Goal: Find contact information: Find contact information

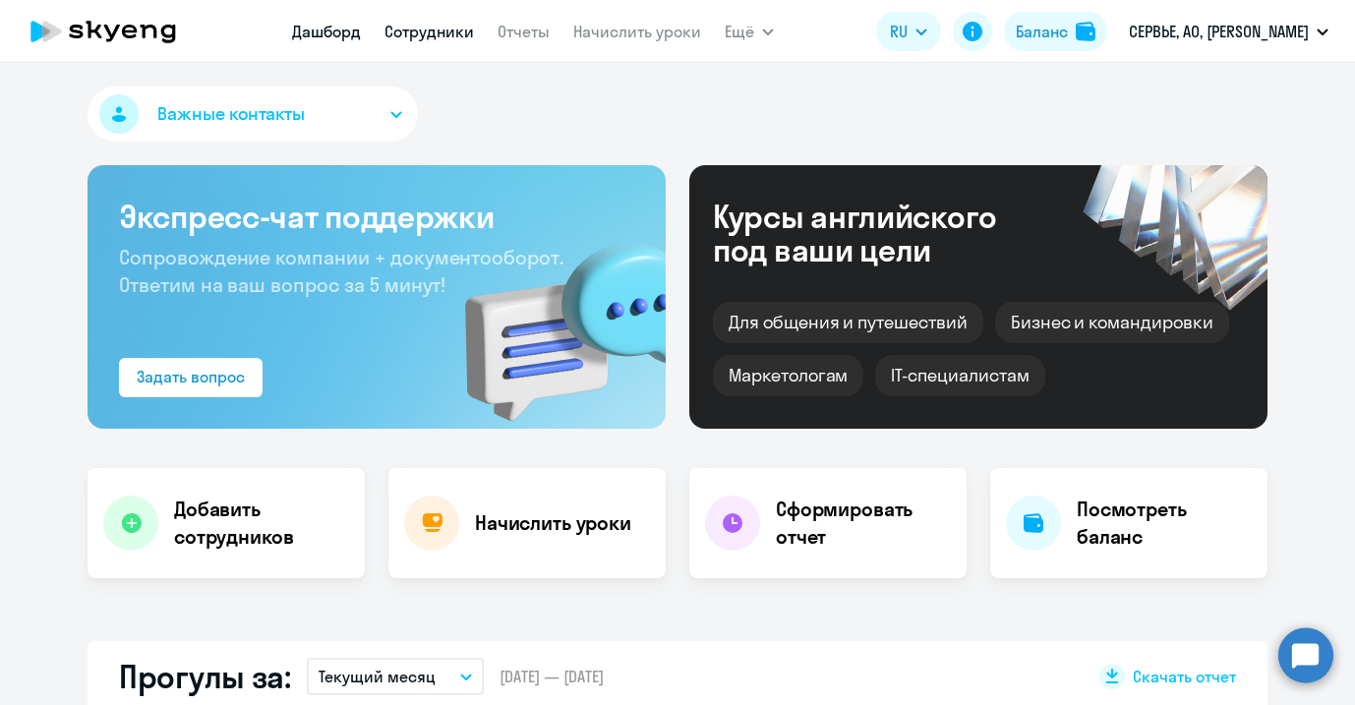
click at [449, 23] on link "Сотрудники" at bounding box center [430, 32] width 90 height 20
select select "30"
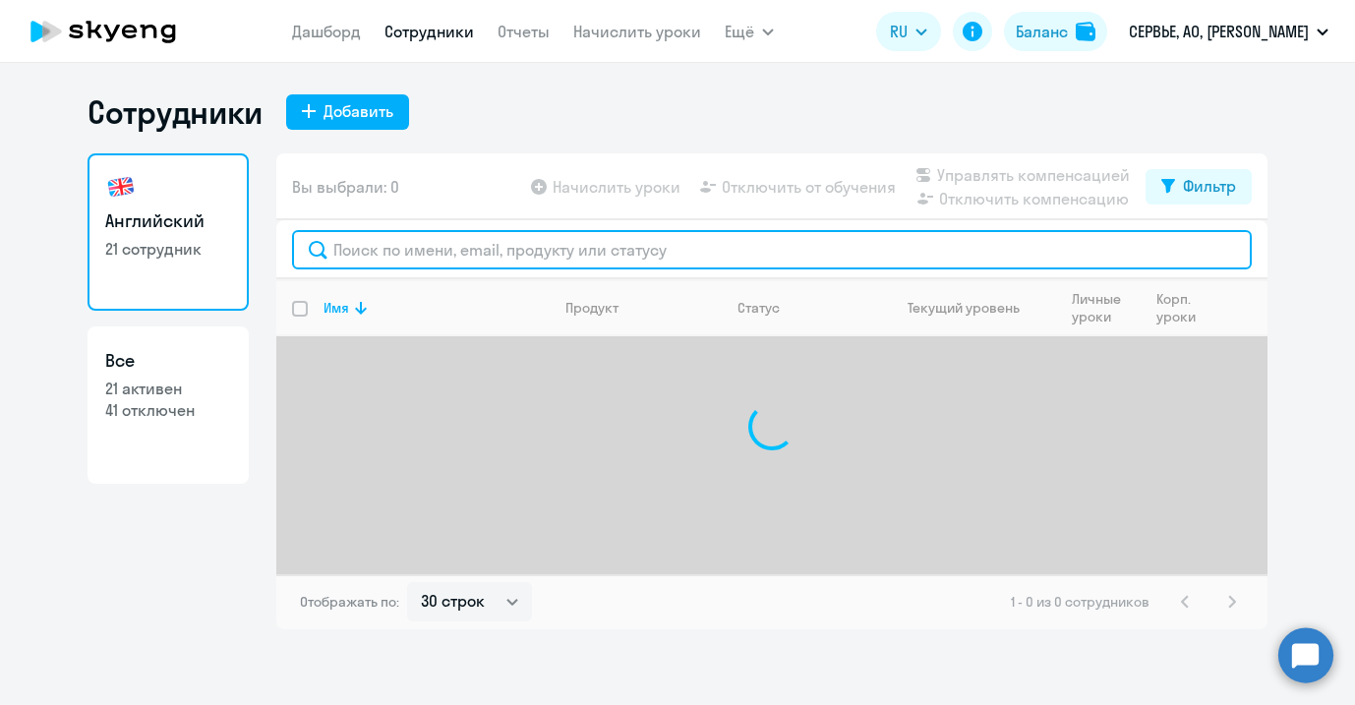
click at [393, 257] on input "text" at bounding box center [772, 249] width 960 height 39
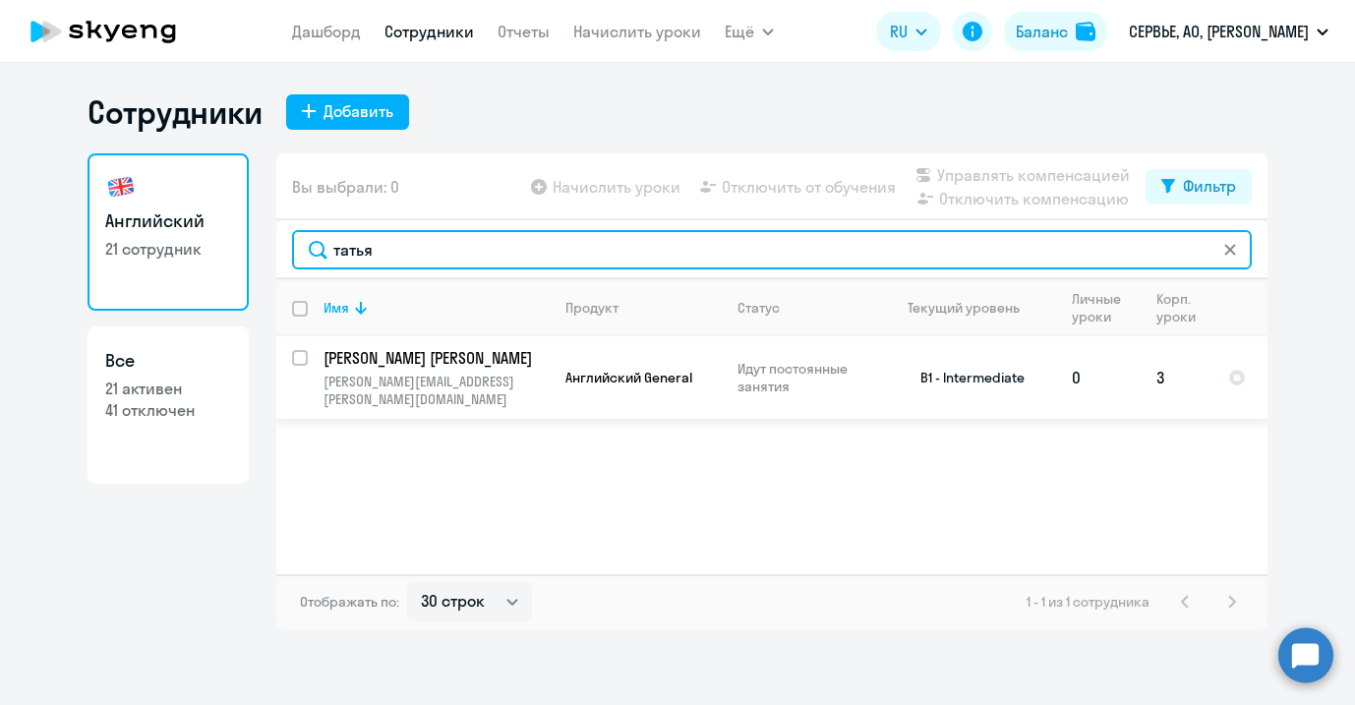
type input "татья"
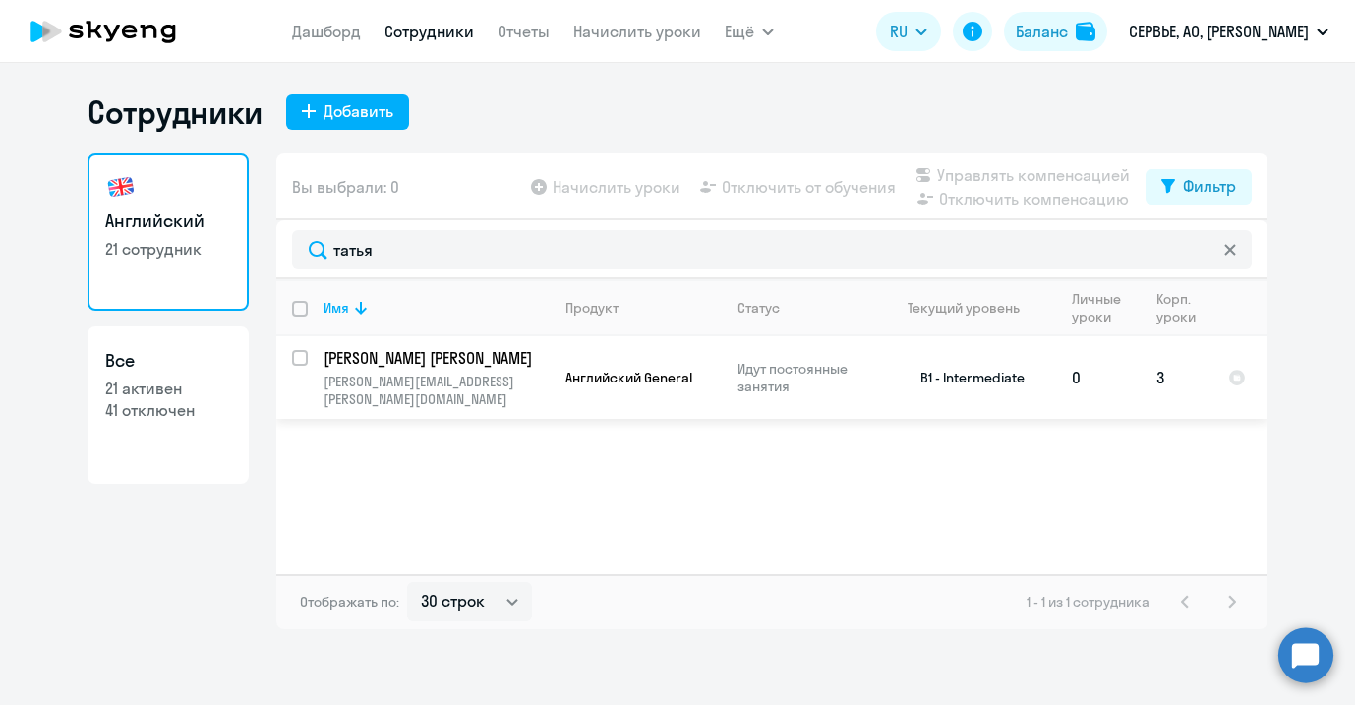
click at [493, 388] on p "[PERSON_NAME][EMAIL_ADDRESS][PERSON_NAME][DOMAIN_NAME]" at bounding box center [436, 390] width 225 height 35
select select "english"
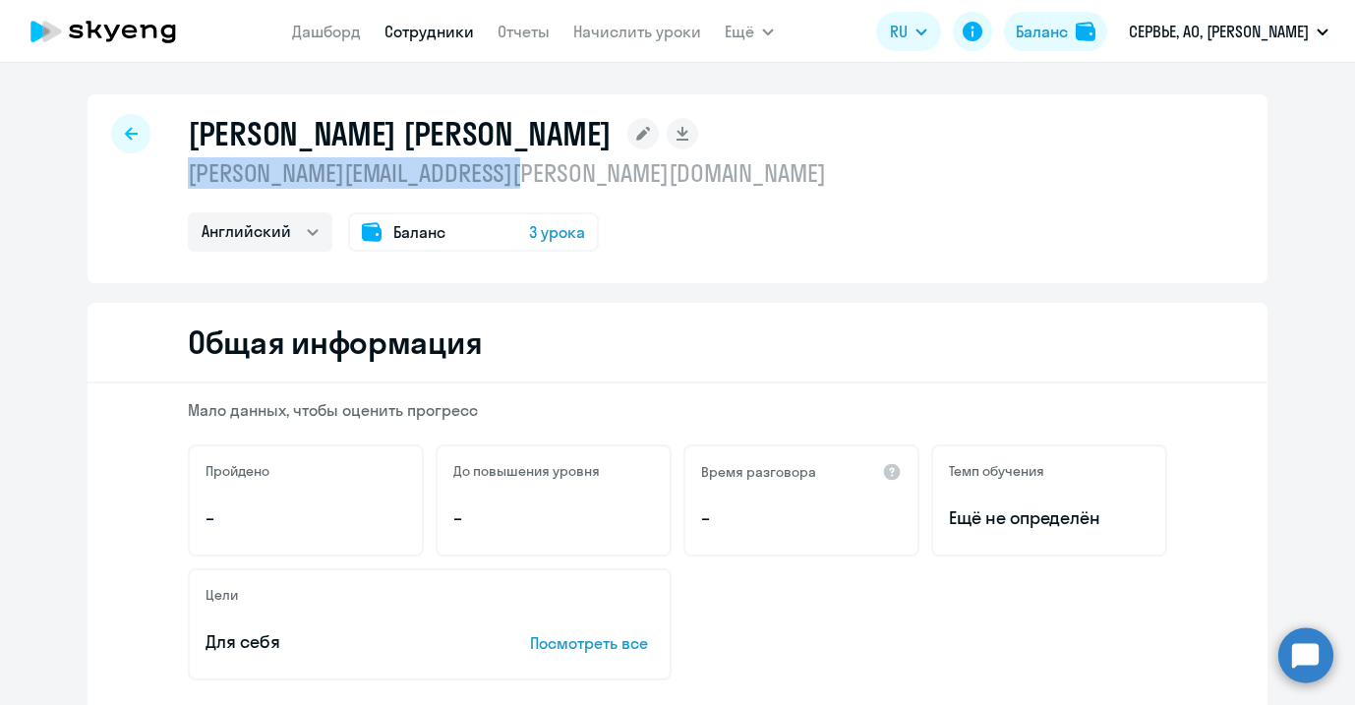
drag, startPoint x: 539, startPoint y: 176, endPoint x: 179, endPoint y: 184, distance: 360.1
click at [179, 184] on div "[PERSON_NAME] [PERSON_NAME] [PERSON_NAME][EMAIL_ADDRESS][PERSON_NAME][DOMAIN_NA…" at bounding box center [678, 188] width 1180 height 189
copy p "[PERSON_NAME][EMAIL_ADDRESS][PERSON_NAME][DOMAIN_NAME]"
